Goal: Task Accomplishment & Management: Use online tool/utility

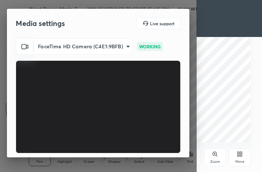
scroll to position [68, 0]
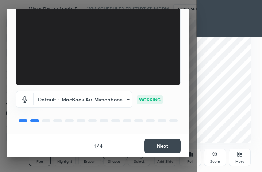
click at [159, 149] on button "Next" at bounding box center [162, 145] width 37 height 15
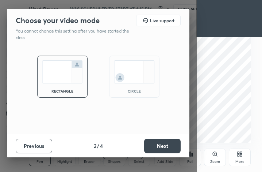
scroll to position [0, 0]
click at [159, 149] on button "Next" at bounding box center [162, 145] width 37 height 15
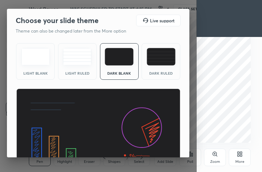
scroll to position [47, 0]
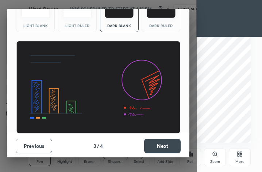
click at [159, 147] on button "Next" at bounding box center [162, 145] width 37 height 15
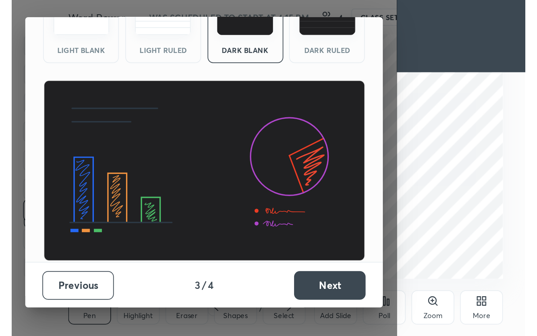
scroll to position [0, 0]
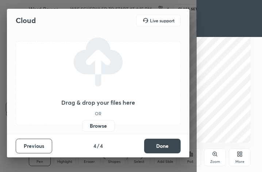
click at [159, 147] on button "Done" at bounding box center [162, 145] width 37 height 15
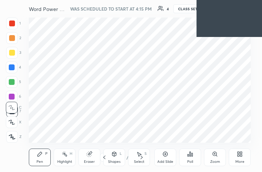
click at [242, 162] on div "More" at bounding box center [240, 162] width 9 height 4
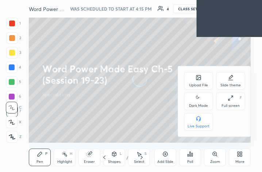
click at [229, 106] on div "Full screen" at bounding box center [231, 106] width 18 height 4
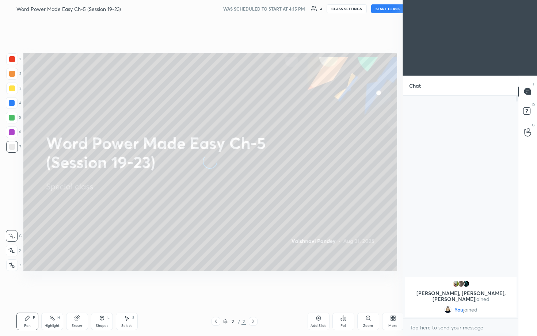
scroll to position [36236, 36151]
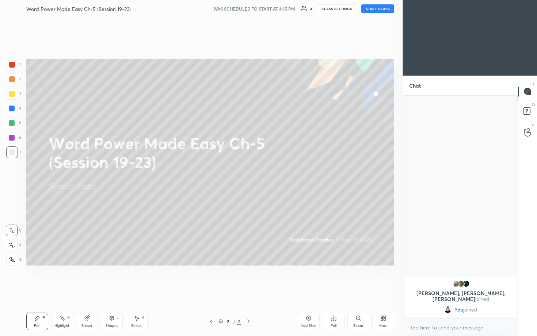
click at [262, 8] on button "START CLASS" at bounding box center [377, 8] width 33 height 9
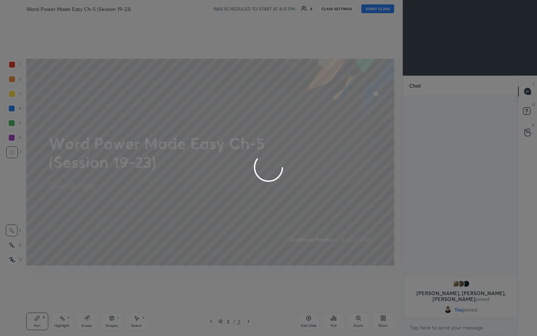
type textarea "x"
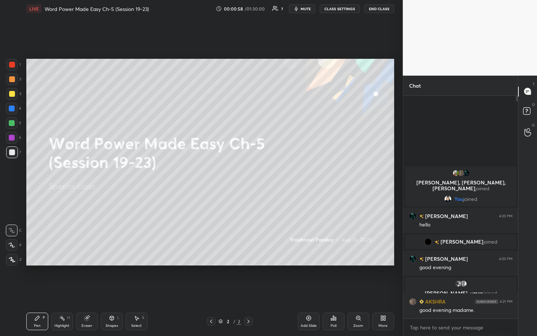
click at [262, 50] on div "Setting up your live class Poll for secs No correct answer Start poll" at bounding box center [210, 162] width 374 height 289
click at [262, 28] on div "Setting up your live class Poll for secs No correct answer Start poll" at bounding box center [210, 162] width 374 height 289
click at [262, 33] on div "Setting up your live class Poll for secs No correct answer Start poll" at bounding box center [210, 162] width 374 height 289
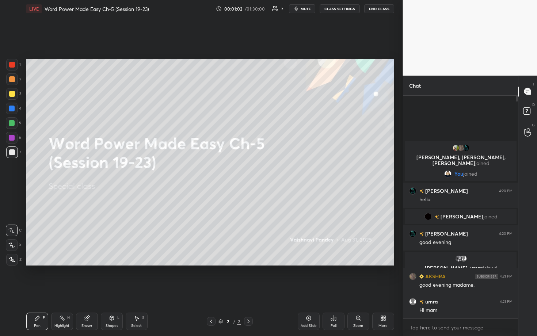
click at [262, 39] on div "Setting up your live class Poll for secs No correct answer Start poll" at bounding box center [210, 162] width 374 height 289
click at [262, 42] on div "Setting up your live class Poll for secs No correct answer Start poll" at bounding box center [210, 162] width 374 height 289
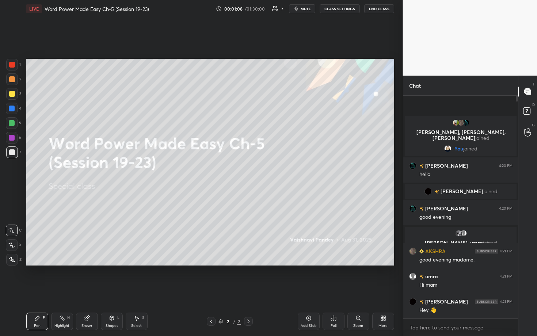
click at [262, 45] on div "1 2 3 4 5 6 7 C X Z C X Z E E Erase all H H LIVE Word Power Made Easy Ch-5 (Ses…" at bounding box center [201, 168] width 403 height 336
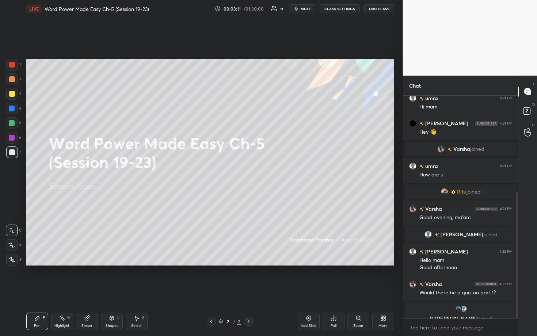
scroll to position [169, 0]
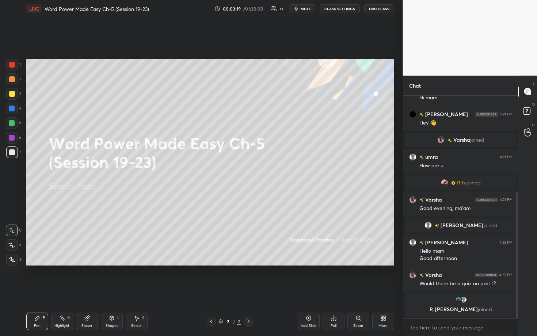
click at [262, 11] on button "CLASS SETTINGS" at bounding box center [340, 8] width 40 height 9
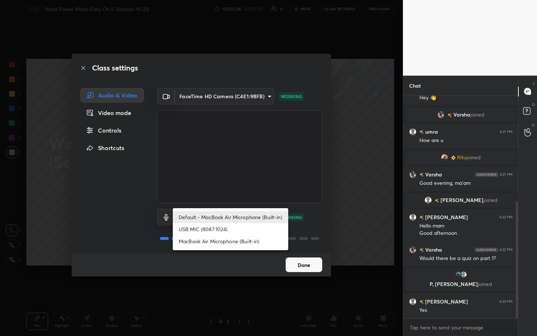
scroll to position [200, 0]
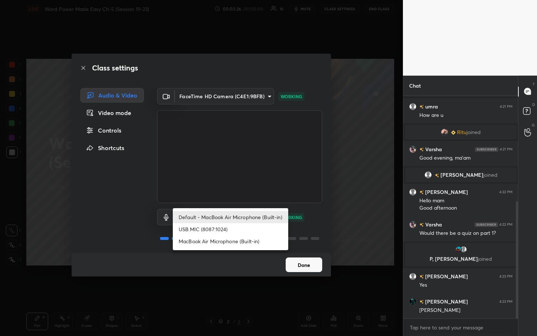
click at [262, 171] on body "1 2 3 4 5 6 7 C X Z C X Z E E Erase all H H LIVE Word Power Made Easy Ch-5 (Ses…" at bounding box center [268, 168] width 537 height 336
click at [248, 171] on li "USB.MIC (8087:1024)" at bounding box center [230, 229] width 115 height 12
type input "28721535f03d6887ccd2c8a87357a402ed9d709022cdddfcca5461d242ebcff2"
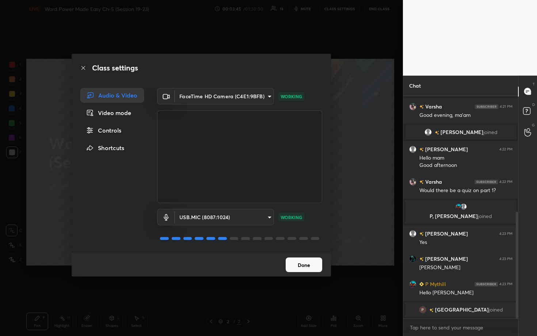
scroll to position [247, 0]
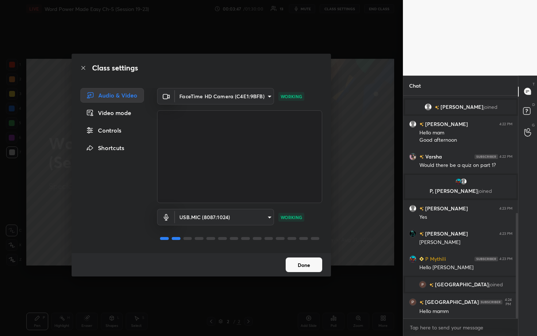
click at [262, 171] on button "Done" at bounding box center [304, 264] width 37 height 15
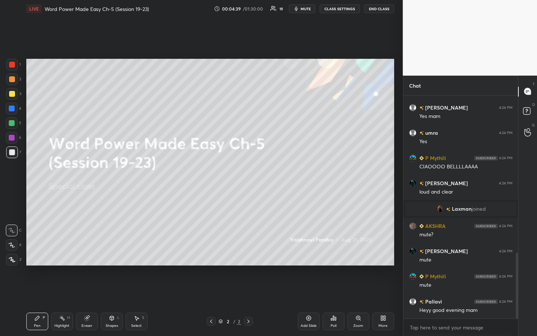
scroll to position [560, 0]
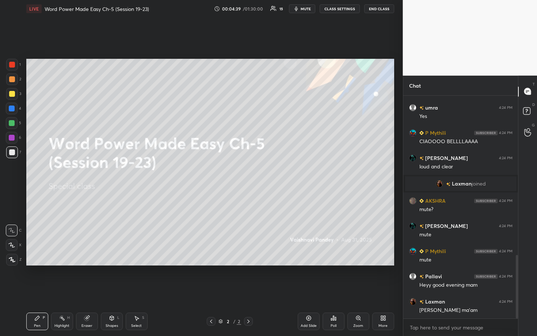
click at [262, 11] on button "CLASS SETTINGS" at bounding box center [340, 8] width 40 height 9
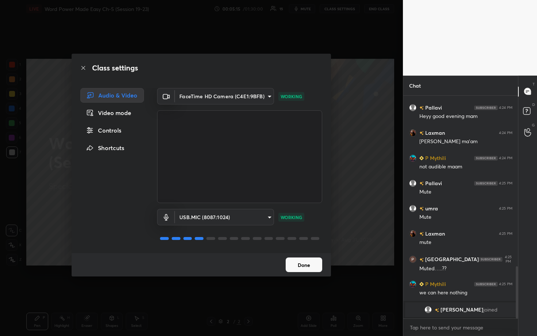
scroll to position [692, 0]
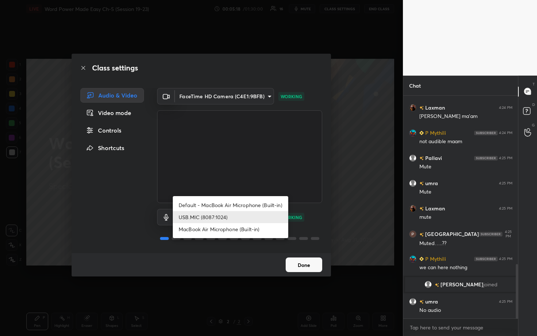
click at [262, 171] on body "1 2 3 4 5 6 7 C X Z C X Z E E Erase all H H LIVE Word Power Made Easy Ch-5 (Ses…" at bounding box center [268, 168] width 537 height 336
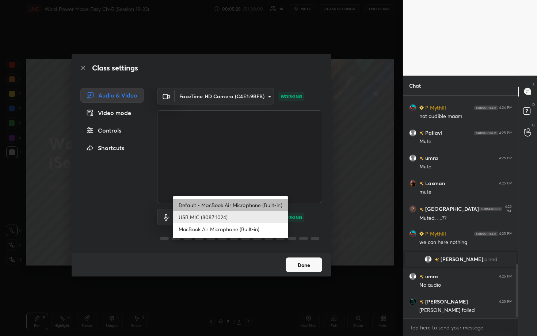
click at [243, 171] on li "Default - MacBook Air Microphone (Built-in)" at bounding box center [230, 205] width 115 height 12
type input "default"
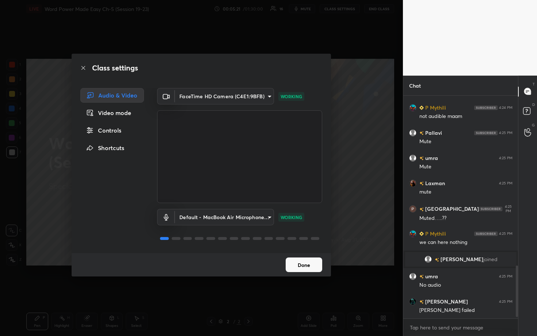
scroll to position [743, 0]
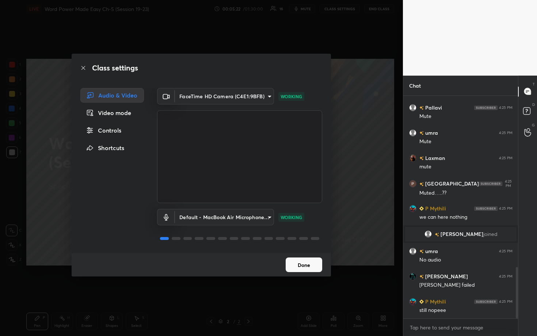
click at [262, 171] on button "Done" at bounding box center [304, 264] width 37 height 15
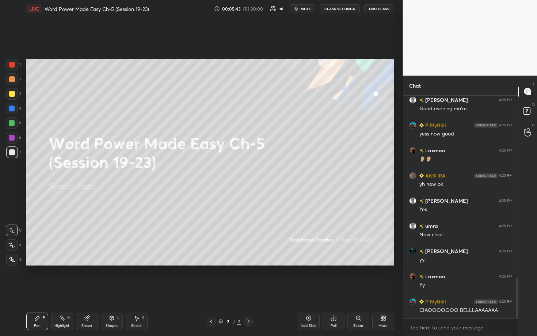
scroll to position [995, 0]
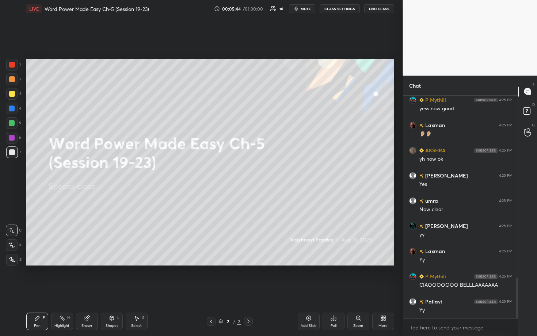
click at [262, 46] on div "Setting up your live class Poll for secs No correct answer Start poll" at bounding box center [210, 162] width 374 height 289
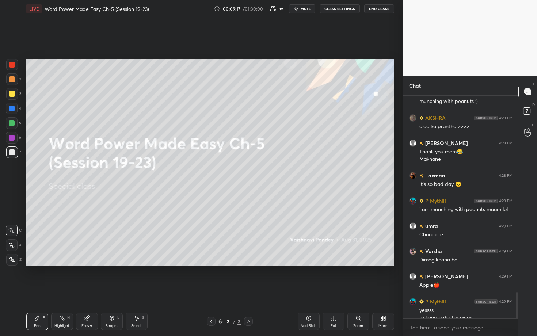
scroll to position [1671, 0]
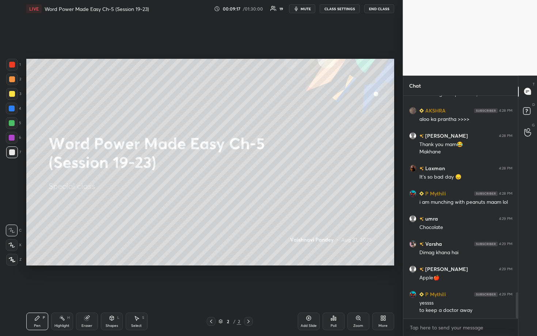
click at [262, 171] on div "Add Slide" at bounding box center [309, 322] width 22 height 18
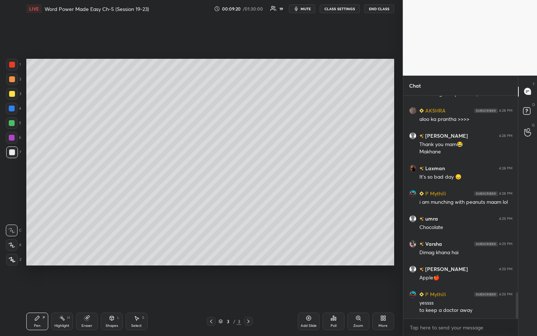
click at [14, 171] on icon at bounding box center [12, 259] width 7 height 5
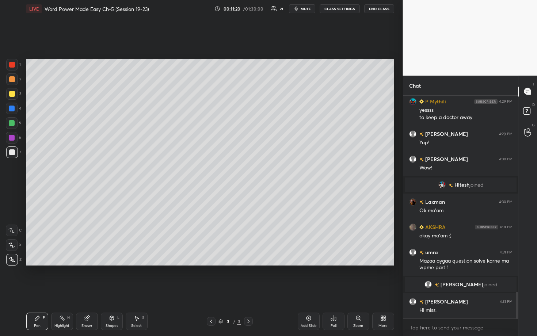
scroll to position [1634, 0]
click at [90, 171] on div "Eraser" at bounding box center [87, 322] width 22 height 18
click at [8, 171] on div at bounding box center [12, 207] width 12 height 12
click at [35, 171] on icon at bounding box center [37, 318] width 6 height 6
click at [38, 171] on icon at bounding box center [37, 318] width 6 height 6
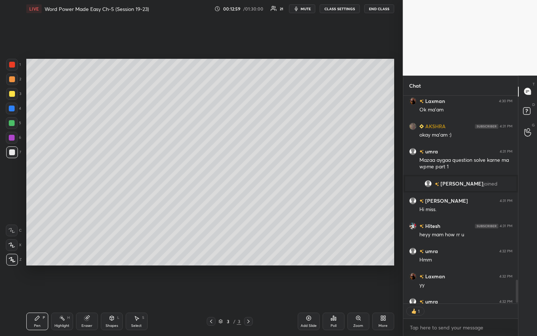
scroll to position [2, 3]
type textarea "x"
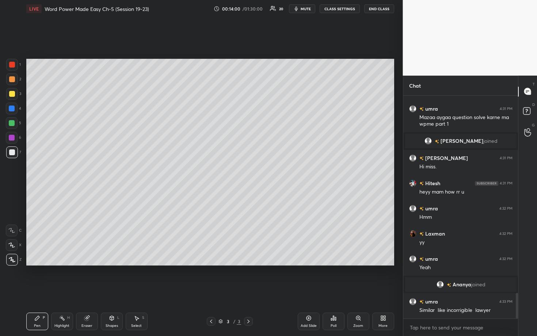
scroll to position [1754, 0]
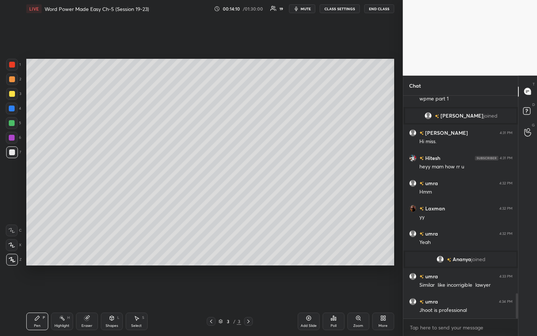
click at [11, 93] on div at bounding box center [12, 94] width 6 height 6
click at [12, 111] on div at bounding box center [12, 109] width 12 height 12
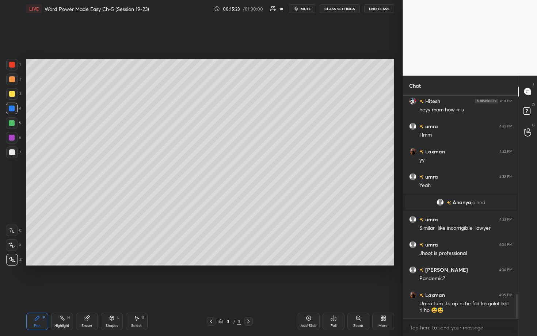
scroll to position [1829, 0]
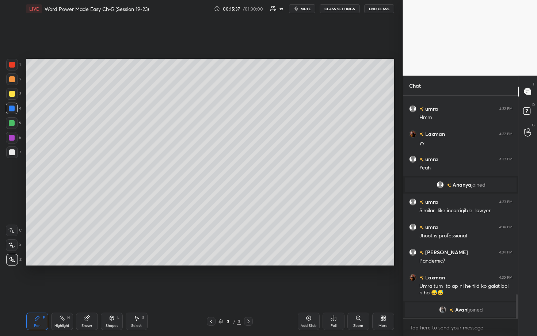
click at [46, 171] on div "Setting up your live class Poll for secs No correct answer Start poll" at bounding box center [210, 162] width 374 height 289
click at [49, 171] on div "Setting up your live class Poll for secs No correct answer Start poll" at bounding box center [210, 162] width 374 height 289
click at [61, 171] on div "Setting up your live class Poll for secs No correct answer Start poll" at bounding box center [210, 162] width 374 height 289
drag, startPoint x: 84, startPoint y: 322, endPoint x: 84, endPoint y: 317, distance: 4.8
click at [84, 171] on div "Eraser" at bounding box center [87, 322] width 22 height 18
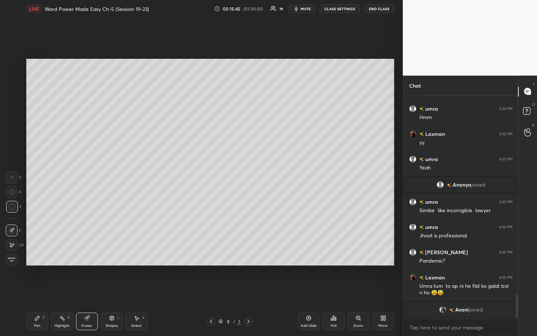
click at [42, 171] on div "Pen P" at bounding box center [37, 322] width 22 height 18
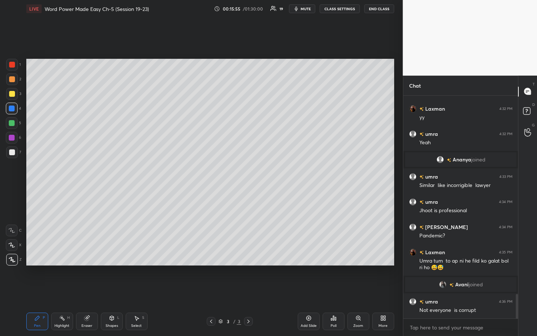
click at [125, 171] on div "Setting up your live class Poll for secs No correct answer Start poll" at bounding box center [210, 162] width 374 height 289
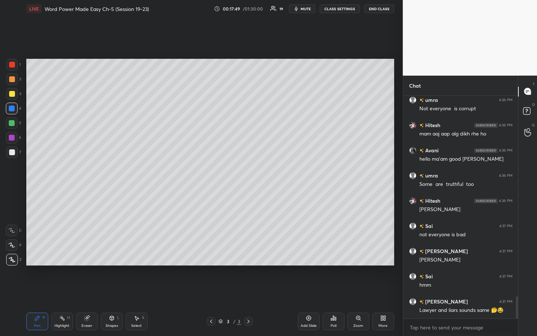
scroll to position [2046, 0]
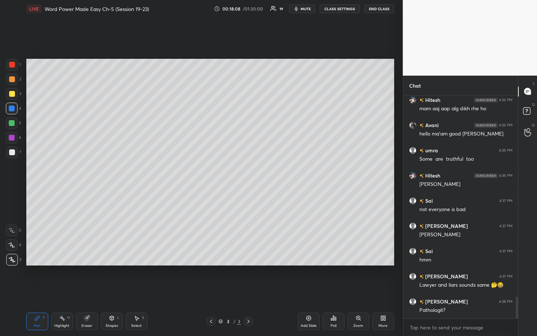
click at [262, 171] on icon at bounding box center [309, 318] width 6 height 6
click at [9, 94] on div at bounding box center [12, 94] width 6 height 6
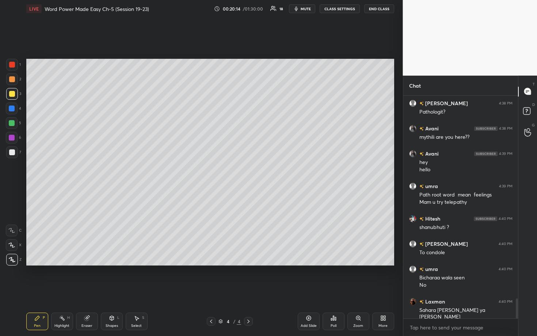
scroll to position [2269, 0]
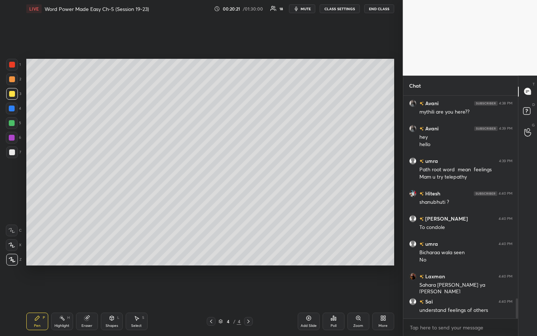
click at [11, 107] on div at bounding box center [12, 109] width 6 height 6
click at [13, 121] on div at bounding box center [12, 123] width 6 height 6
click at [11, 123] on div at bounding box center [12, 123] width 6 height 6
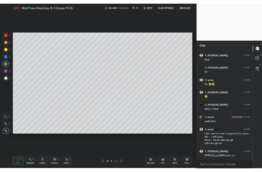
scroll to position [2566, 0]
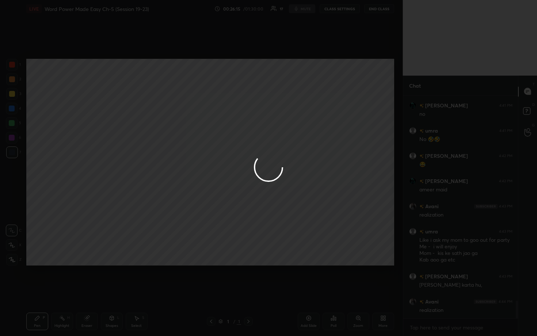
click at [262, 134] on div at bounding box center [268, 168] width 537 height 336
click at [262, 171] on div at bounding box center [268, 168] width 537 height 336
drag, startPoint x: 385, startPoint y: 315, endPoint x: 352, endPoint y: 187, distance: 132.3
click at [262, 171] on div at bounding box center [268, 168] width 537 height 336
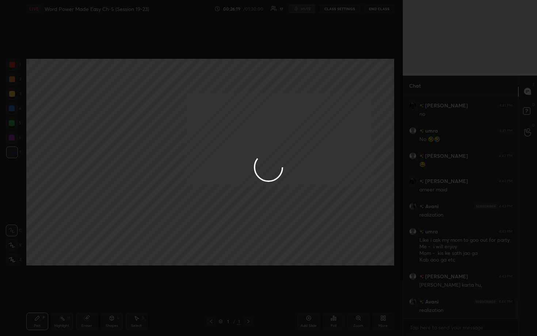
click at [251, 160] on div at bounding box center [268, 168] width 537 height 336
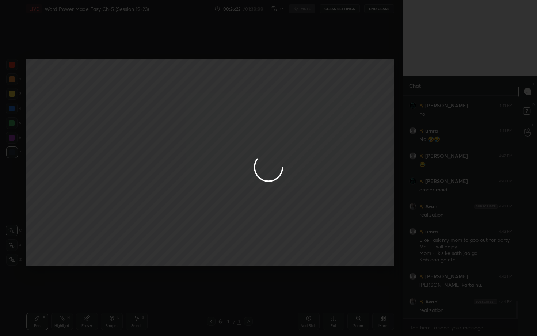
click at [251, 160] on div at bounding box center [268, 168] width 537 height 336
click at [251, 161] on div at bounding box center [268, 168] width 537 height 336
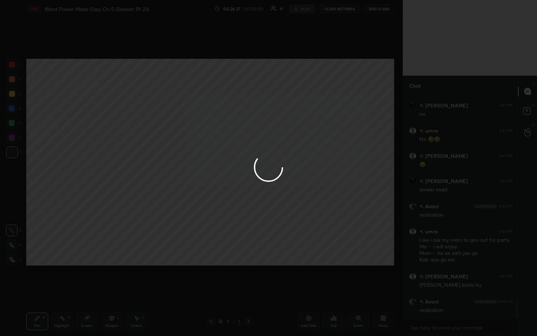
click at [251, 161] on div at bounding box center [268, 168] width 537 height 336
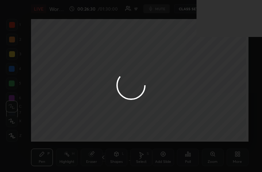
scroll to position [125, 233]
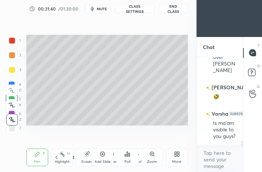
click at [178, 160] on div "More" at bounding box center [176, 162] width 9 height 4
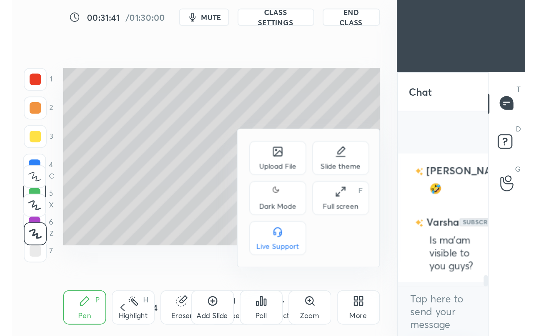
scroll to position [1257, 0]
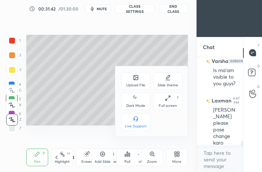
click at [170, 101] on div "Full screen F" at bounding box center [167, 101] width 29 height 18
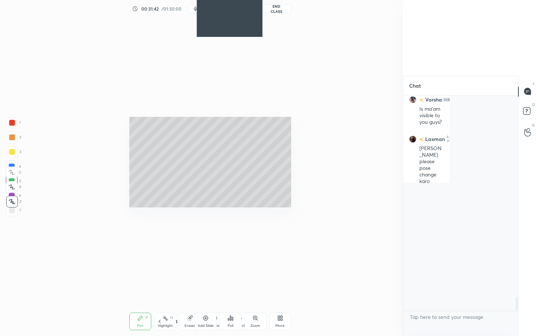
scroll to position [1162, 0]
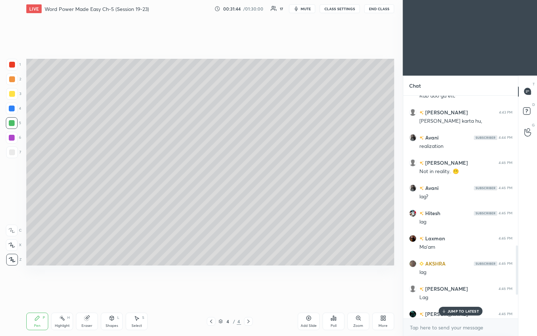
click at [262, 171] on p "JUMP TO LATEST" at bounding box center [462, 311] width 31 height 4
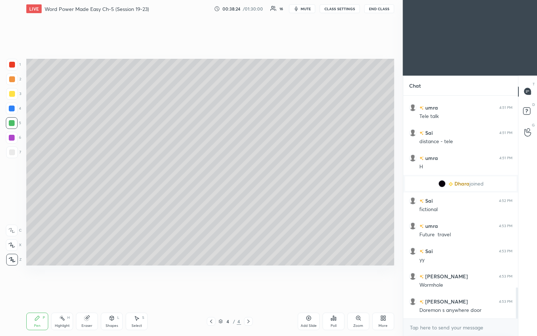
scroll to position [1400, 0]
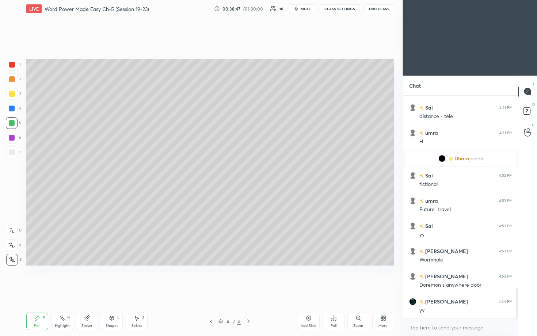
click at [9, 62] on div at bounding box center [12, 65] width 12 height 12
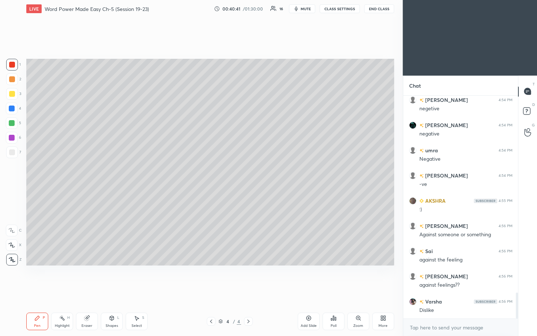
scroll to position [1727, 0]
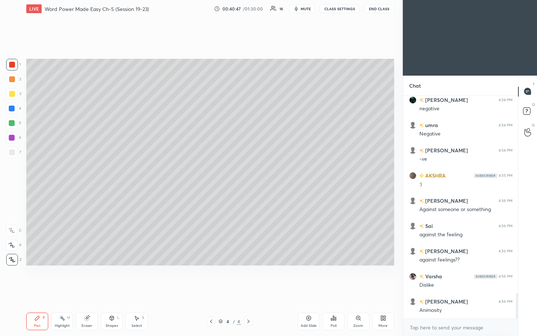
click at [11, 140] on div at bounding box center [12, 138] width 6 height 6
drag, startPoint x: 11, startPoint y: 94, endPoint x: 15, endPoint y: 96, distance: 4.9
click at [11, 96] on div at bounding box center [12, 94] width 6 height 6
drag, startPoint x: 84, startPoint y: 318, endPoint x: 113, endPoint y: 289, distance: 40.8
click at [85, 171] on icon at bounding box center [86, 318] width 5 height 5
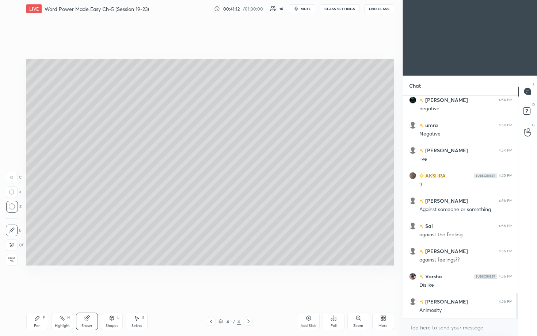
click at [41, 171] on div "Pen P" at bounding box center [37, 322] width 22 height 18
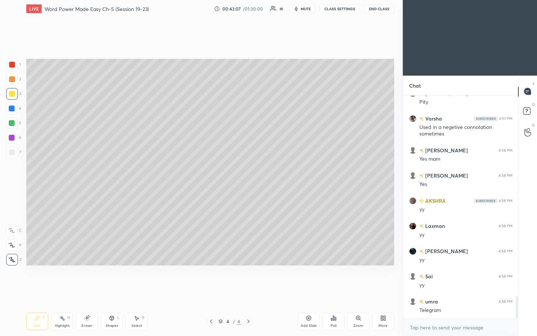
scroll to position [1986, 0]
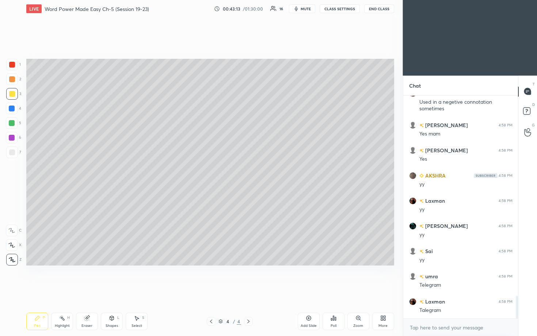
click at [262, 171] on div "Add Slide" at bounding box center [309, 322] width 22 height 18
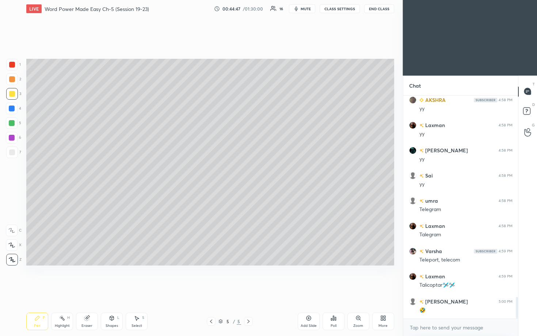
scroll to position [2087, 0]
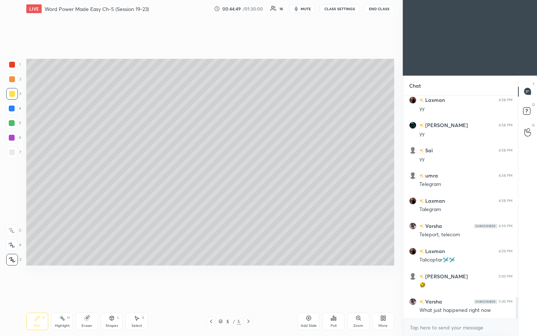
click at [10, 69] on div at bounding box center [12, 65] width 12 height 12
drag, startPoint x: 12, startPoint y: 109, endPoint x: 17, endPoint y: 85, distance: 24.0
click at [10, 108] on div at bounding box center [12, 109] width 6 height 6
click at [11, 95] on div at bounding box center [12, 94] width 6 height 6
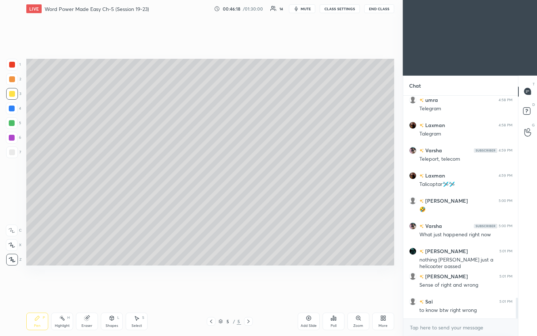
scroll to position [2187, 0]
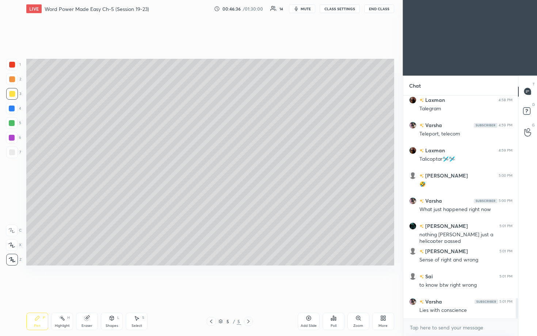
click at [87, 171] on icon at bounding box center [86, 318] width 5 height 5
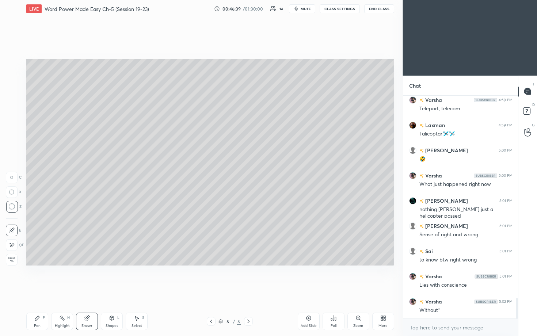
click at [34, 171] on div "Pen P" at bounding box center [37, 322] width 22 height 18
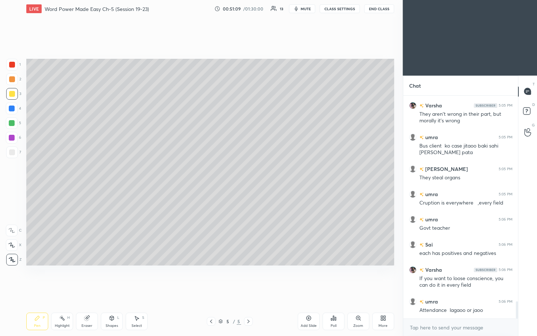
scroll to position [2675, 0]
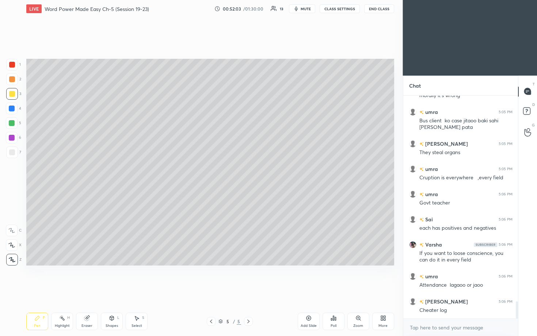
drag, startPoint x: 89, startPoint y: 322, endPoint x: 92, endPoint y: 316, distance: 6.5
click at [91, 171] on div "Eraser" at bounding box center [87, 322] width 22 height 18
click at [34, 171] on div "Pen P" at bounding box center [37, 322] width 22 height 18
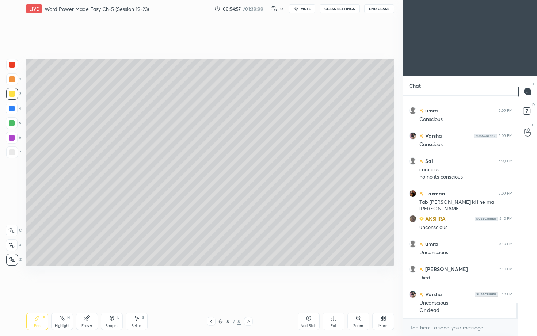
scroll to position [3062, 0]
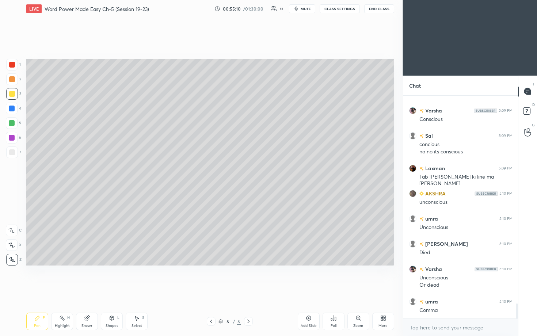
click at [262, 171] on icon at bounding box center [309, 318] width 6 height 6
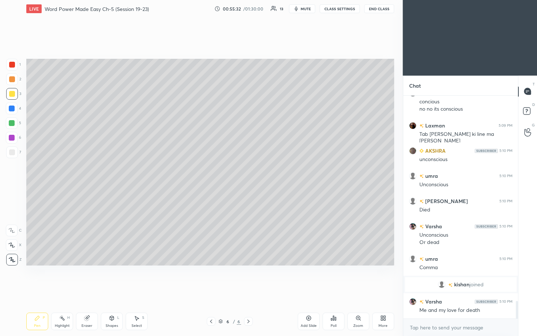
scroll to position [2625, 0]
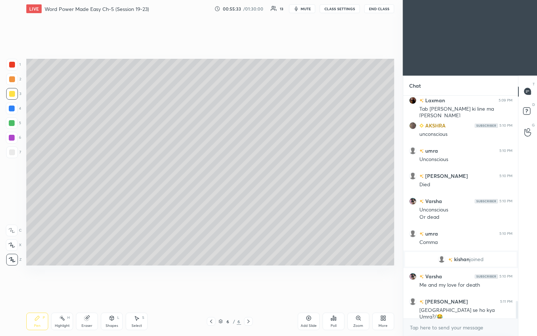
drag, startPoint x: 11, startPoint y: 110, endPoint x: 18, endPoint y: 110, distance: 6.6
click at [12, 111] on div at bounding box center [12, 109] width 12 height 12
click at [12, 98] on div at bounding box center [12, 94] width 12 height 12
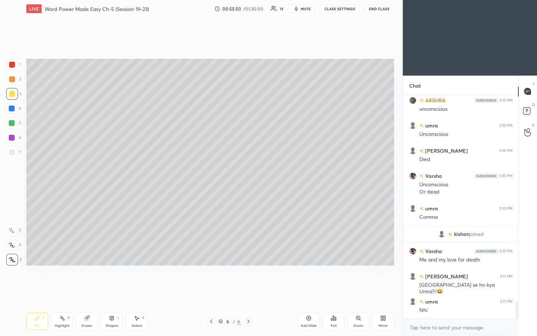
scroll to position [2675, 0]
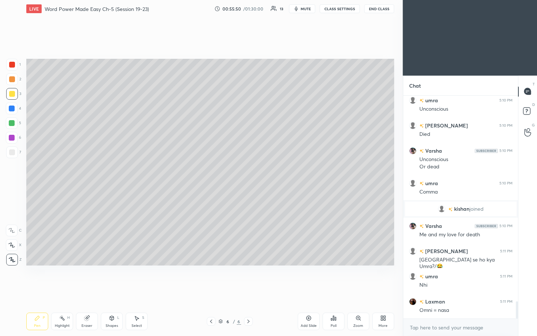
click at [86, 171] on icon at bounding box center [86, 318] width 5 height 5
click at [36, 171] on div "Pen" at bounding box center [37, 326] width 7 height 4
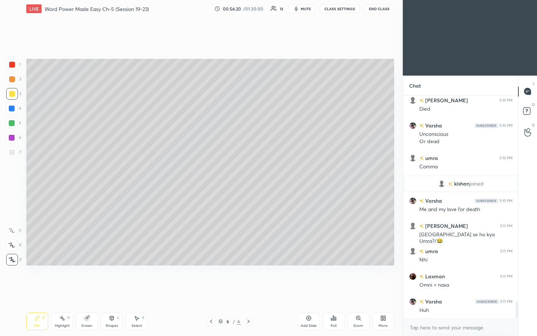
scroll to position [2726, 0]
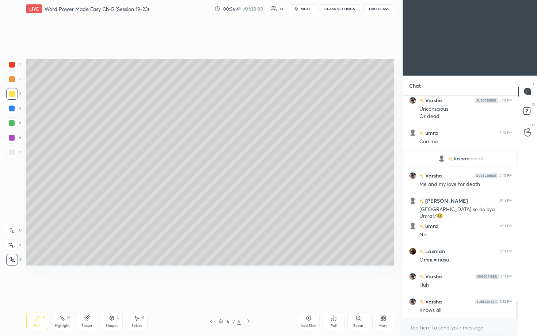
click at [12, 109] on div at bounding box center [12, 109] width 6 height 6
drag, startPoint x: 12, startPoint y: 96, endPoint x: 13, endPoint y: 92, distance: 3.8
click at [10, 96] on div at bounding box center [12, 94] width 6 height 6
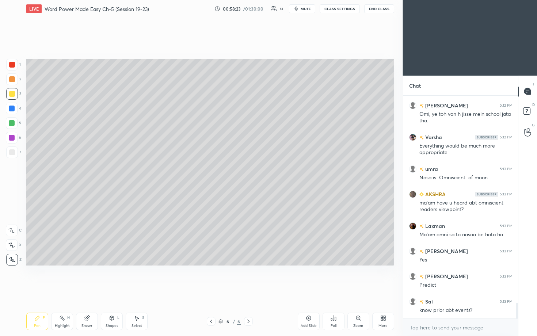
scroll to position [2972, 0]
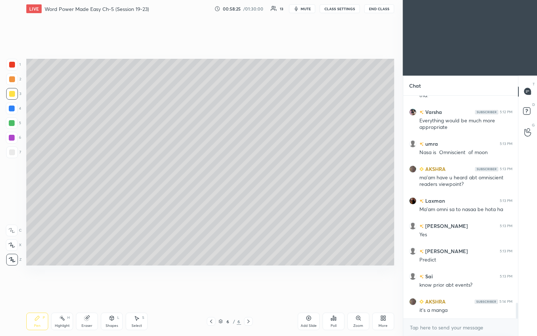
click at [9, 124] on div at bounding box center [12, 123] width 6 height 6
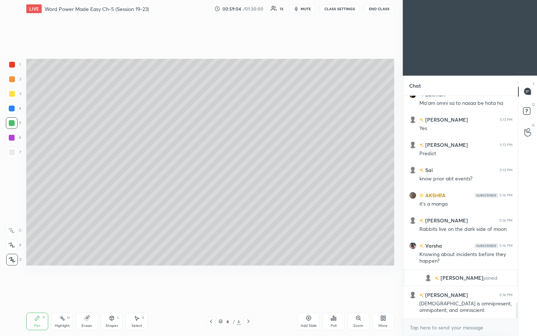
scroll to position [2899, 0]
click at [11, 96] on div at bounding box center [12, 94] width 6 height 6
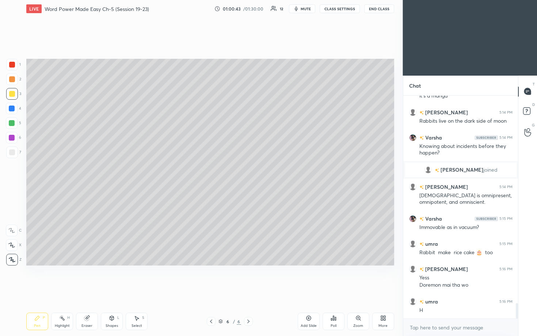
scroll to position [3032, 0]
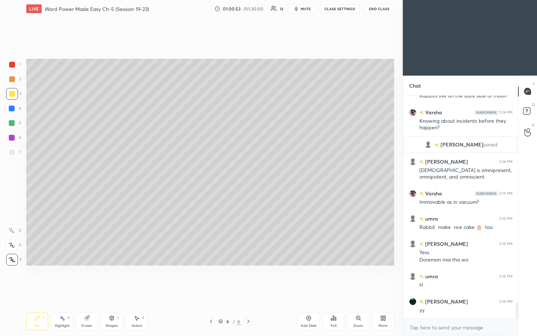
click at [12, 64] on div at bounding box center [12, 65] width 6 height 6
click at [13, 66] on div at bounding box center [12, 65] width 6 height 6
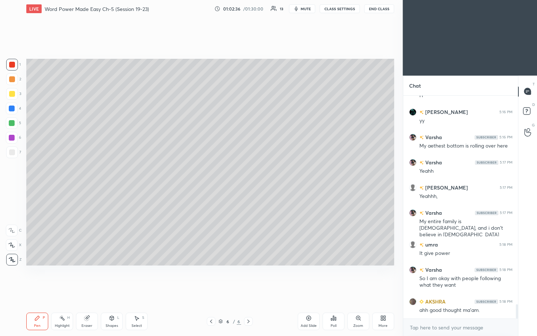
scroll to position [3247, 0]
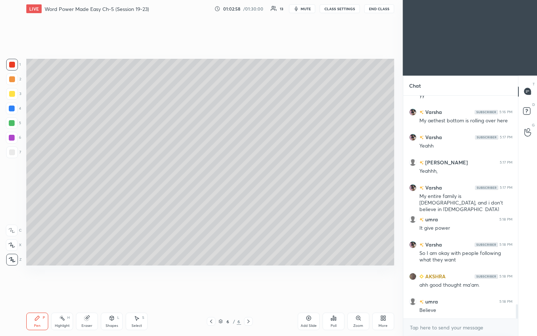
click at [262, 171] on icon at bounding box center [309, 318] width 6 height 6
click at [12, 95] on div at bounding box center [12, 94] width 6 height 6
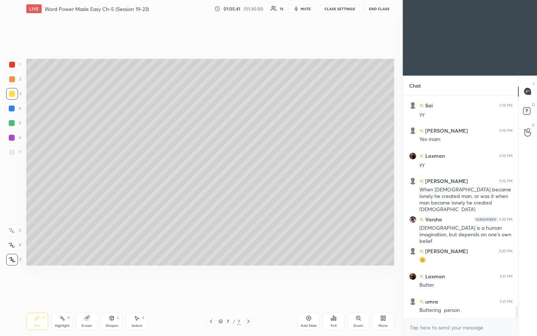
scroll to position [3582, 0]
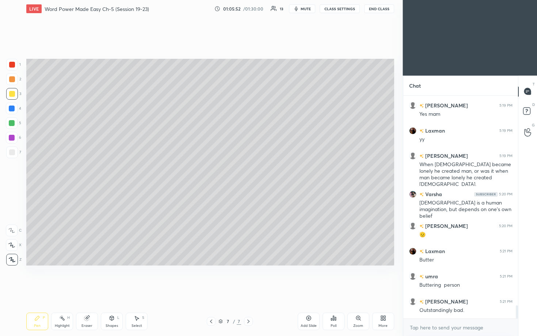
click at [13, 65] on div at bounding box center [12, 65] width 6 height 6
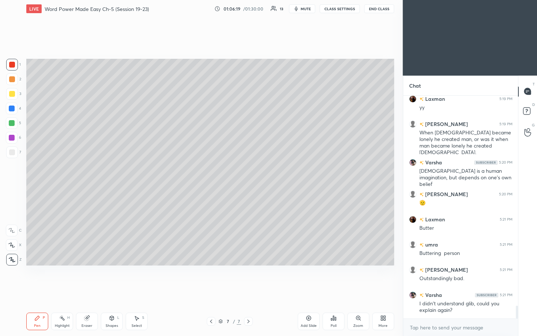
click at [12, 109] on div at bounding box center [12, 109] width 6 height 6
click at [9, 126] on div at bounding box center [12, 123] width 12 height 12
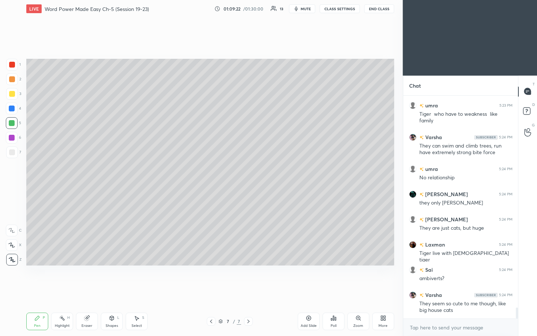
scroll to position [4278, 0]
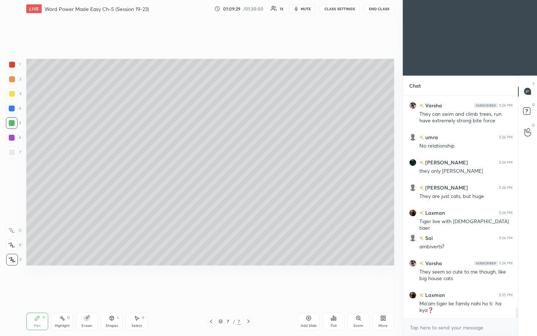
click at [81, 171] on div "Eraser" at bounding box center [87, 322] width 22 height 18
click at [35, 171] on icon at bounding box center [37, 318] width 6 height 6
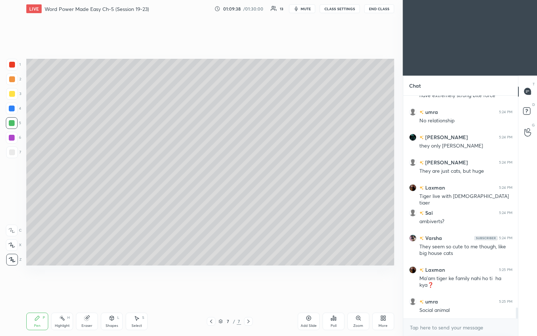
click at [13, 94] on div at bounding box center [12, 94] width 6 height 6
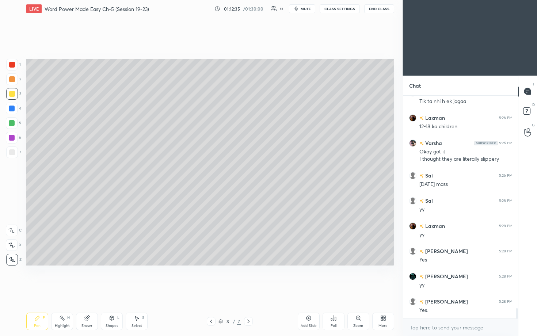
scroll to position [4701, 0]
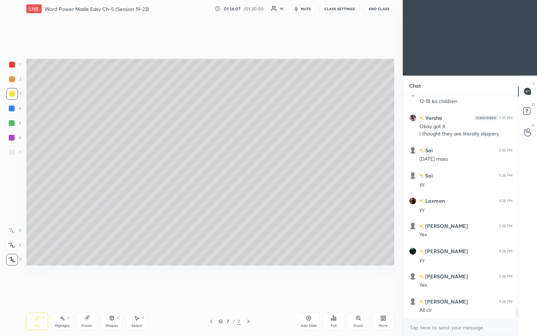
click at [262, 171] on div "Add Slide" at bounding box center [309, 322] width 22 height 18
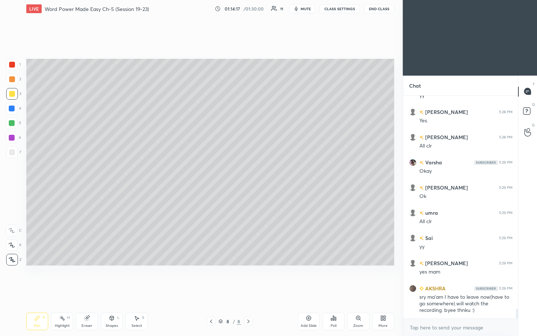
scroll to position [4891, 0]
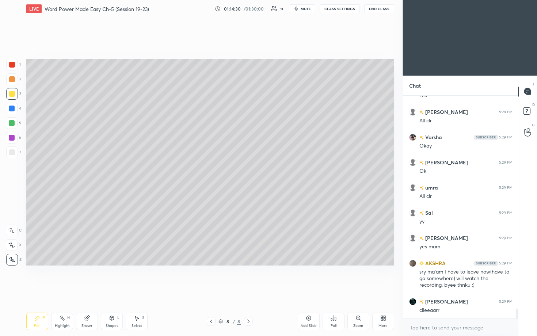
click at [11, 139] on div at bounding box center [12, 138] width 6 height 6
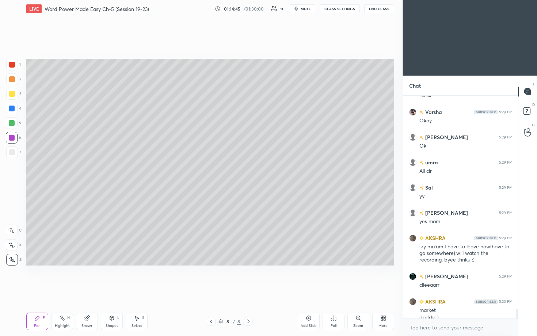
scroll to position [4924, 0]
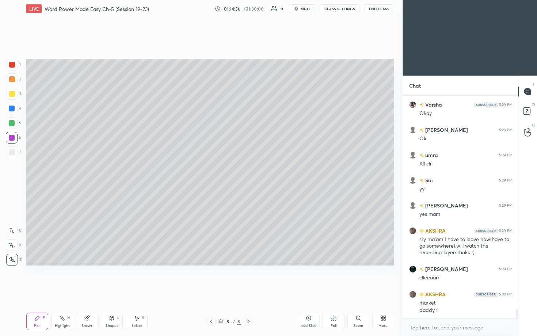
click at [10, 111] on div at bounding box center [12, 109] width 6 height 6
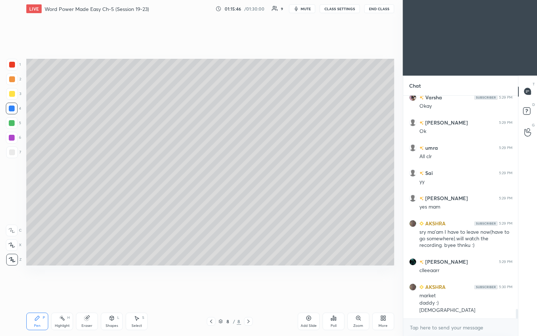
click at [16, 89] on div at bounding box center [12, 94] width 12 height 12
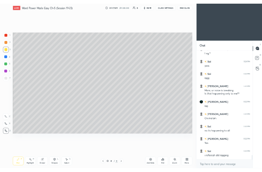
scroll to position [5221, 0]
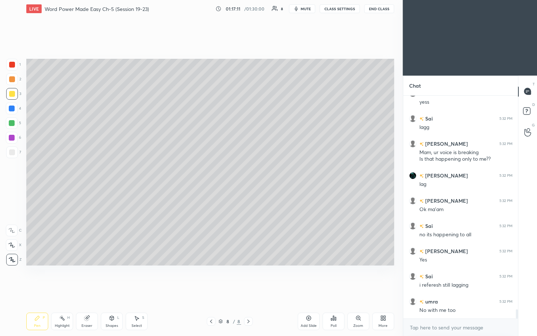
click at [262, 171] on div "More" at bounding box center [383, 322] width 22 height 18
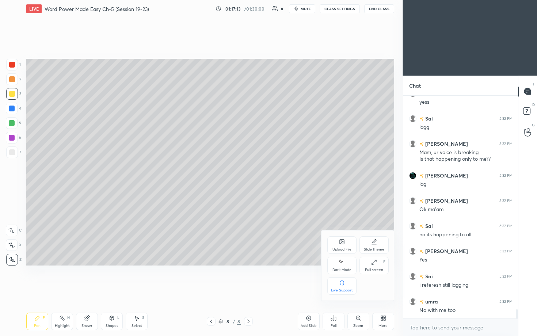
click at [262, 171] on div "Full screen" at bounding box center [374, 270] width 18 height 4
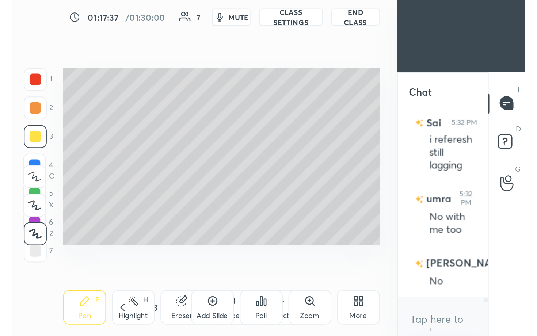
scroll to position [4844, 0]
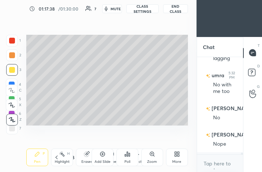
click at [178, 156] on icon at bounding box center [177, 154] width 6 height 6
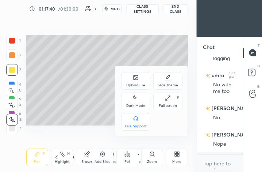
click at [169, 101] on div "Full screen F" at bounding box center [167, 101] width 29 height 18
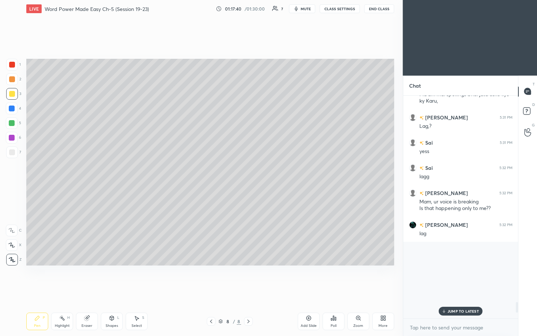
scroll to position [4343, 0]
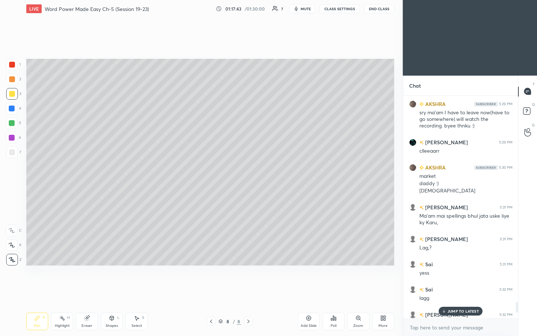
click at [262, 171] on p "JUMP TO LATEST" at bounding box center [462, 311] width 31 height 4
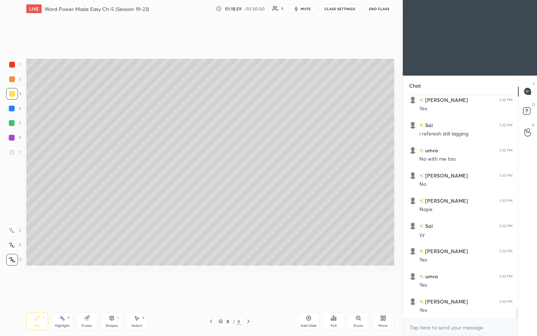
scroll to position [4690, 0]
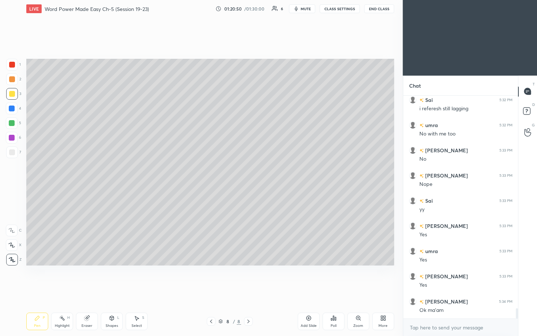
click at [11, 64] on div at bounding box center [12, 65] width 6 height 6
click at [11, 82] on div at bounding box center [12, 79] width 12 height 12
click at [13, 80] on div at bounding box center [12, 79] width 6 height 6
click at [11, 94] on div at bounding box center [12, 94] width 6 height 6
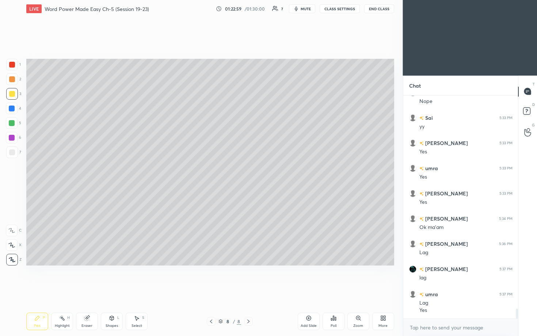
scroll to position [4791, 0]
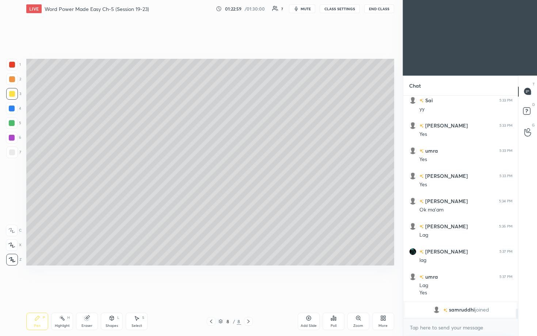
click at [12, 111] on div at bounding box center [12, 109] width 6 height 6
click at [11, 126] on div at bounding box center [12, 123] width 12 height 12
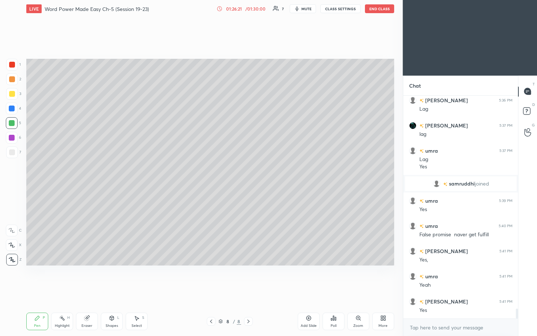
scroll to position [4810, 0]
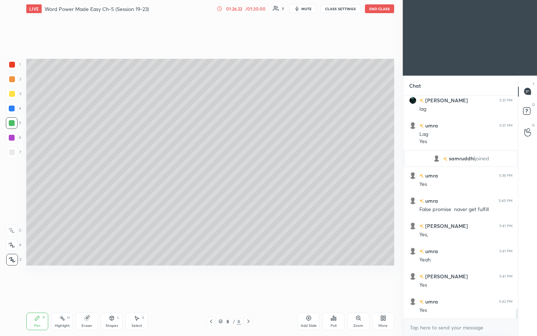
click at [262, 171] on div "Add Slide" at bounding box center [309, 322] width 22 height 18
click at [11, 96] on div at bounding box center [12, 94] width 6 height 6
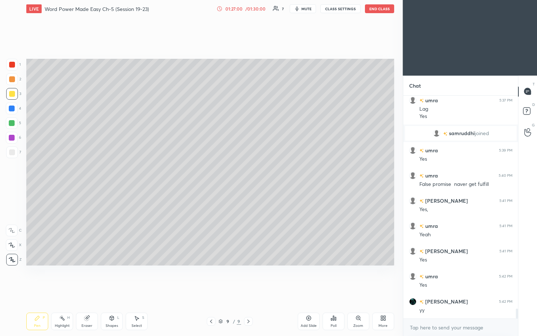
scroll to position [4861, 0]
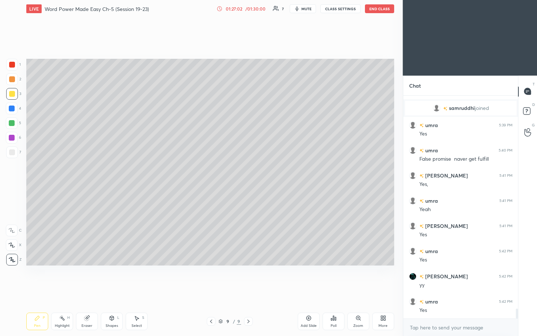
click at [10, 111] on div at bounding box center [12, 109] width 6 height 6
click at [12, 108] on div at bounding box center [12, 109] width 6 height 6
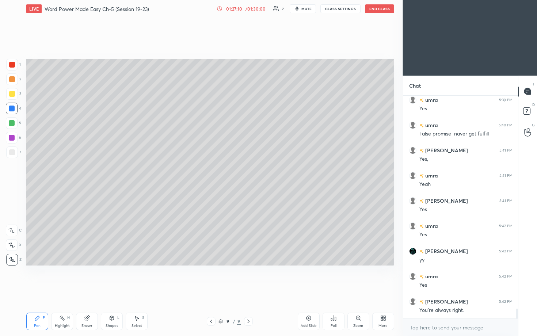
scroll to position [4911, 0]
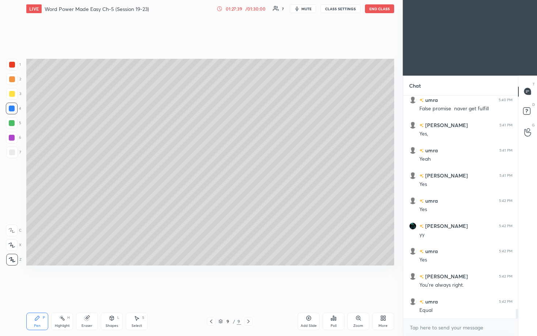
drag, startPoint x: 9, startPoint y: 94, endPoint x: 14, endPoint y: 91, distance: 5.4
click at [10, 94] on div at bounding box center [12, 94] width 6 height 6
click at [11, 95] on div at bounding box center [12, 94] width 6 height 6
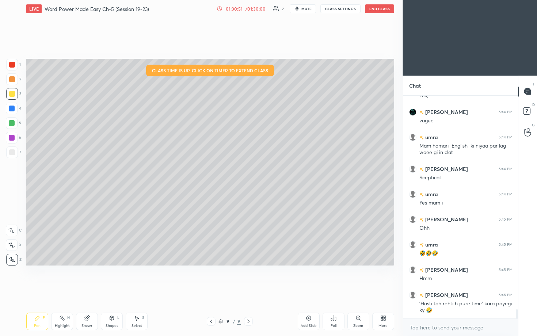
scroll to position [5168, 0]
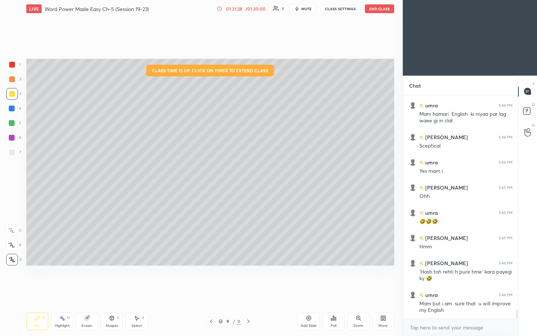
drag, startPoint x: 86, startPoint y: 321, endPoint x: 87, endPoint y: 293, distance: 27.4
click at [88, 171] on icon at bounding box center [86, 318] width 5 height 5
drag, startPoint x: 36, startPoint y: 322, endPoint x: 39, endPoint y: 319, distance: 4.7
click at [38, 171] on div "Pen P" at bounding box center [37, 322] width 22 height 18
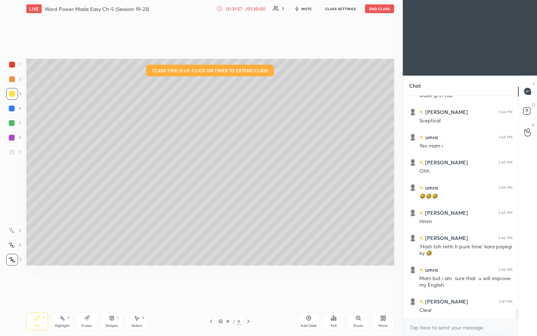
click at [90, 171] on div "Eraser" at bounding box center [87, 322] width 22 height 18
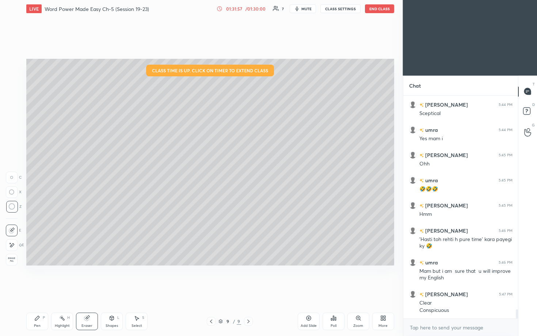
drag, startPoint x: 92, startPoint y: 320, endPoint x: 96, endPoint y: 315, distance: 6.2
click at [91, 171] on div "Eraser" at bounding box center [87, 322] width 22 height 18
click at [38, 171] on div "Pen P" at bounding box center [37, 322] width 22 height 18
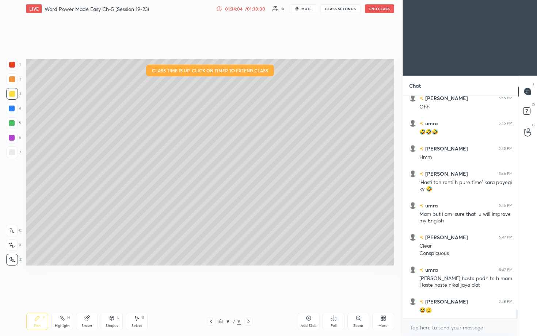
scroll to position [5283, 0]
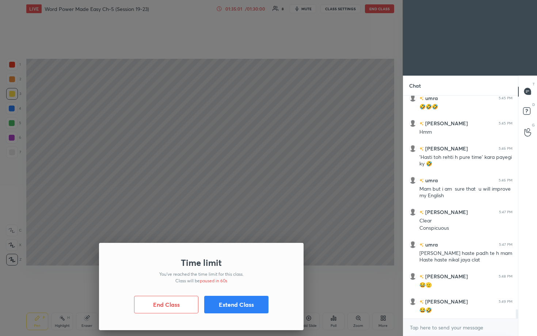
drag, startPoint x: 318, startPoint y: 221, endPoint x: 331, endPoint y: 217, distance: 12.9
click at [262, 171] on div "Time limit You’ve reached the time limit for this class. Class will be paused i…" at bounding box center [201, 168] width 403 height 336
click at [218, 171] on button "Extend Class" at bounding box center [236, 305] width 64 height 18
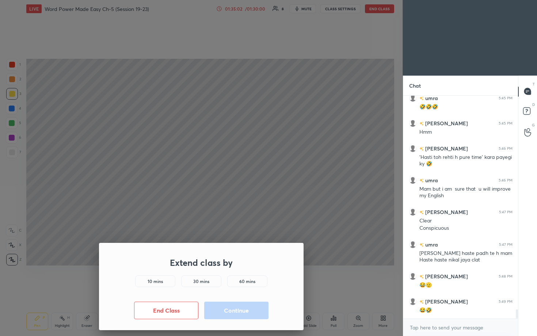
click at [221, 171] on button "Continue" at bounding box center [236, 311] width 64 height 18
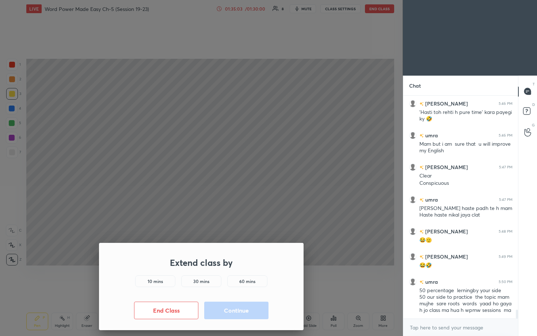
click at [160, 171] on h5 "10 mins" at bounding box center [155, 281] width 15 height 7
click at [226, 171] on button "Continue" at bounding box center [236, 311] width 64 height 18
click at [227, 171] on button "Continue" at bounding box center [236, 311] width 64 height 18
drag, startPoint x: 228, startPoint y: 309, endPoint x: 232, endPoint y: 310, distance: 4.1
click at [228, 171] on button "Continue" at bounding box center [236, 311] width 64 height 18
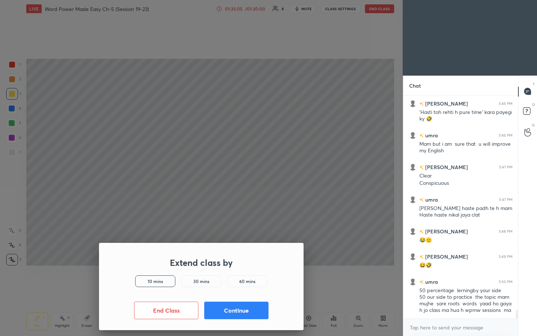
drag, startPoint x: 232, startPoint y: 310, endPoint x: 240, endPoint y: 312, distance: 8.2
click at [233, 171] on button "Continue" at bounding box center [236, 311] width 64 height 18
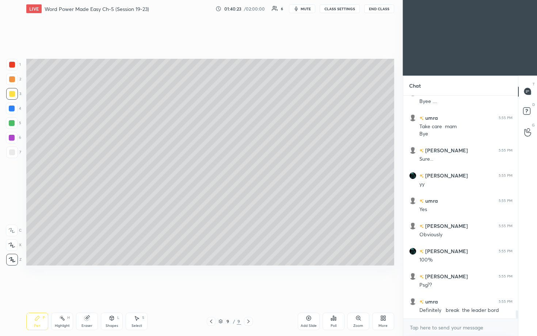
scroll to position [5928, 0]
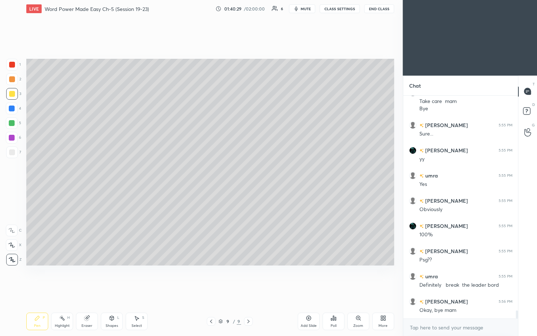
click at [262, 12] on button "End Class" at bounding box center [379, 8] width 30 height 9
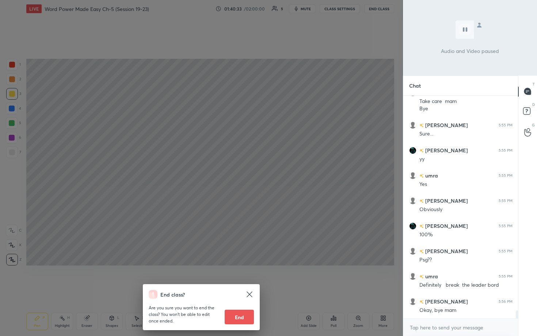
click at [240, 171] on button "End" at bounding box center [239, 317] width 29 height 15
type textarea "x"
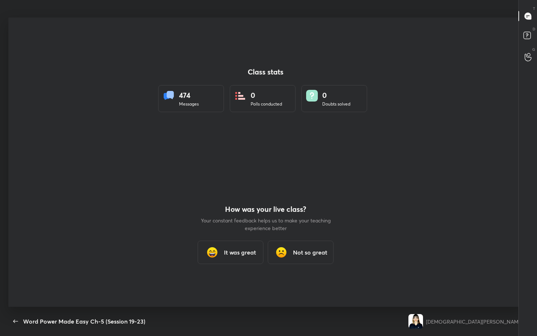
scroll to position [36236, 35994]
click at [14, 171] on icon "button" at bounding box center [15, 321] width 5 height 3
click at [250, 171] on div "It was great" at bounding box center [231, 252] width 66 height 23
